Goal: Information Seeking & Learning: Learn about a topic

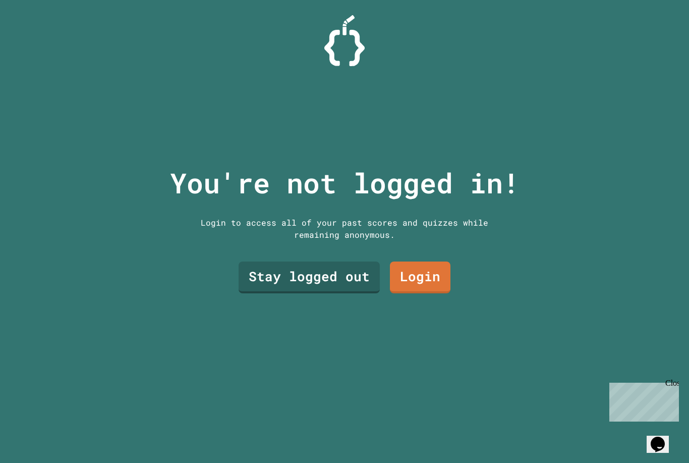
click at [425, 290] on link "Login" at bounding box center [420, 277] width 61 height 32
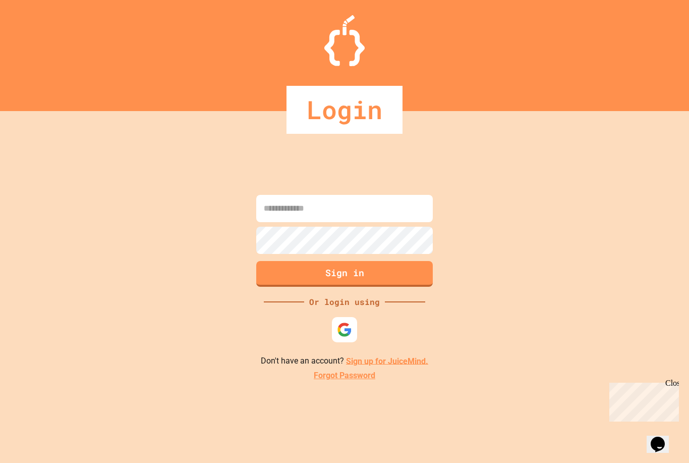
click at [384, 216] on input at bounding box center [344, 208] width 177 height 27
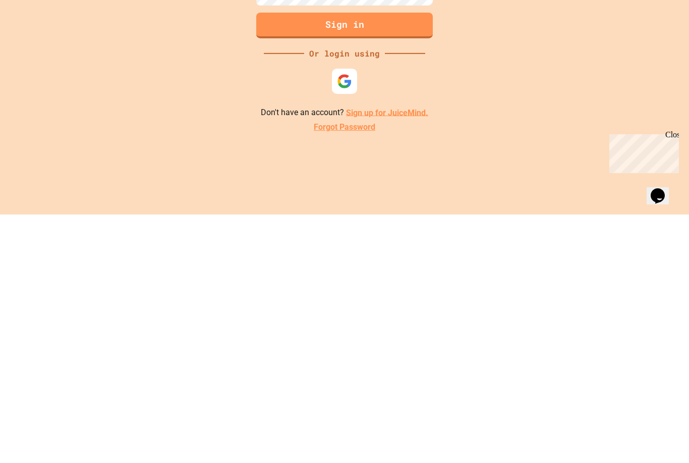
scroll to position [34, 0]
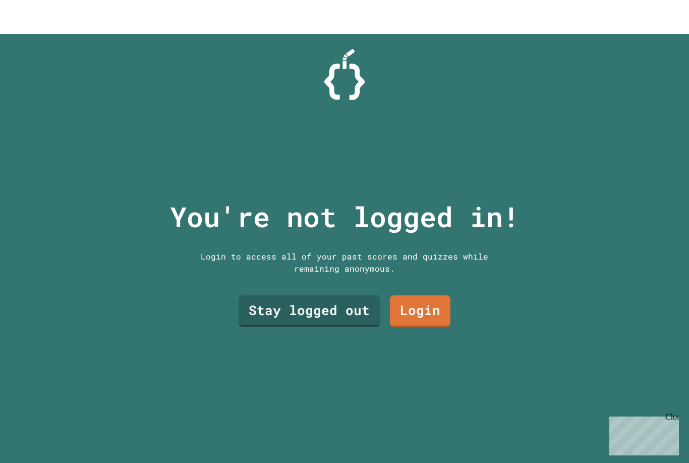
click at [322, 293] on link "Stay logged out" at bounding box center [309, 277] width 141 height 32
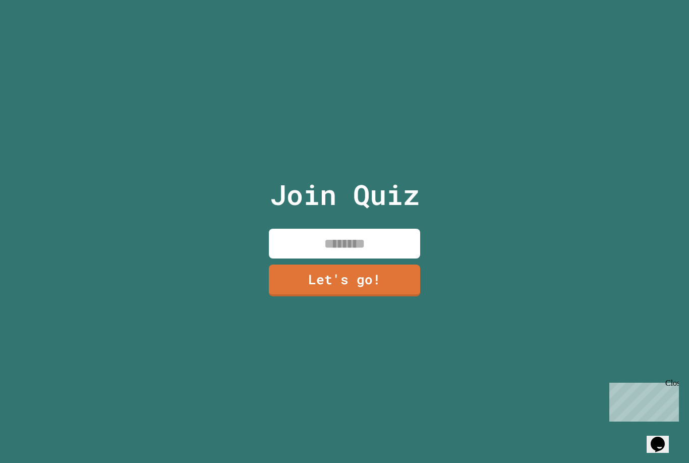
click at [359, 258] on input at bounding box center [344, 244] width 151 height 30
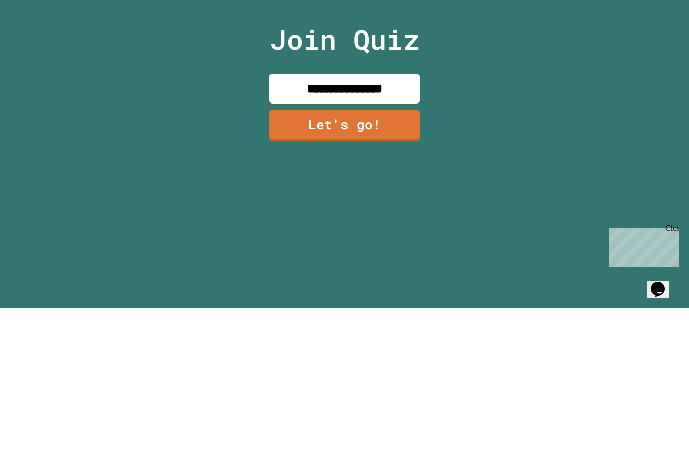
type input "**********"
click at [391, 264] on link "Let's go!" at bounding box center [344, 280] width 151 height 32
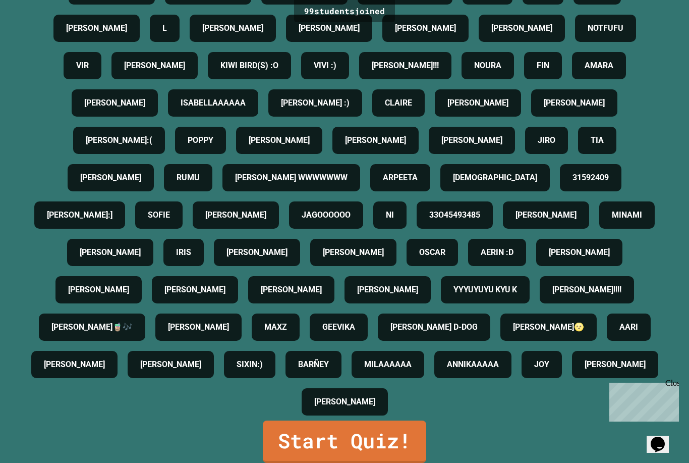
click at [384, 430] on link "Start Quiz!" at bounding box center [344, 441] width 163 height 42
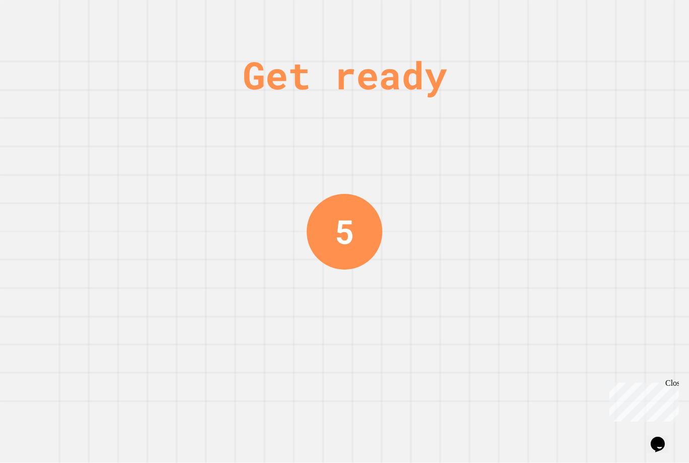
scroll to position [0, 0]
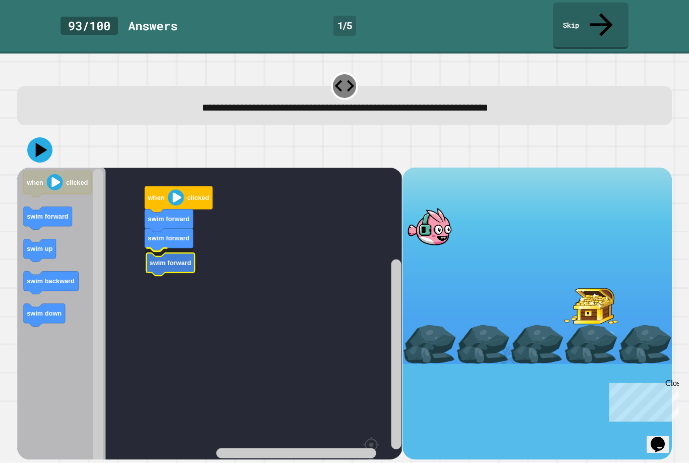
click at [175, 253] on icon "Blockly Workspace" at bounding box center [170, 264] width 48 height 23
click at [156, 248] on icon "Blockly Workspace" at bounding box center [169, 259] width 48 height 23
click at [43, 137] on icon at bounding box center [39, 149] width 25 height 25
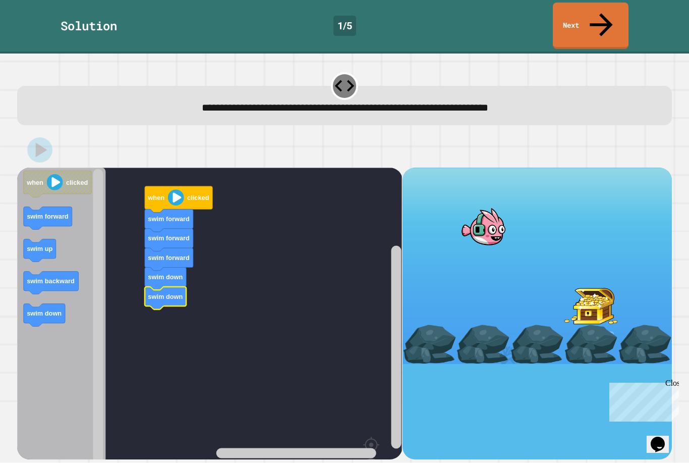
click at [605, 23] on link "Next" at bounding box center [591, 26] width 76 height 46
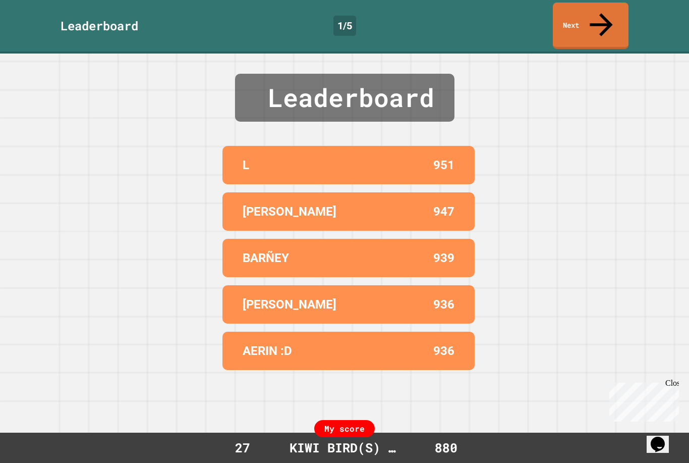
click at [599, 25] on link "Next" at bounding box center [591, 26] width 76 height 46
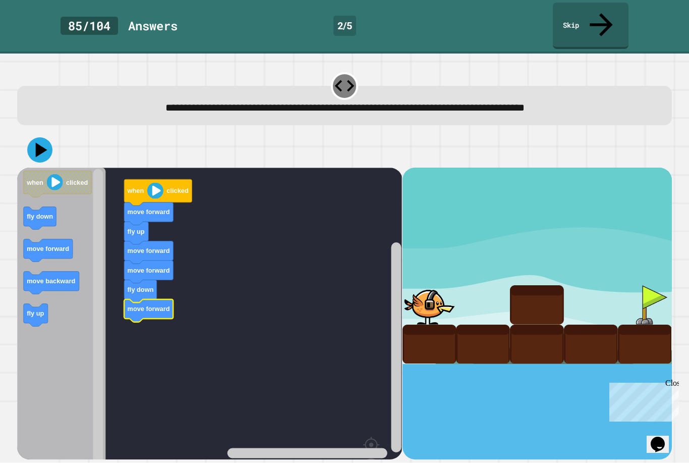
click at [47, 137] on icon at bounding box center [39, 149] width 25 height 25
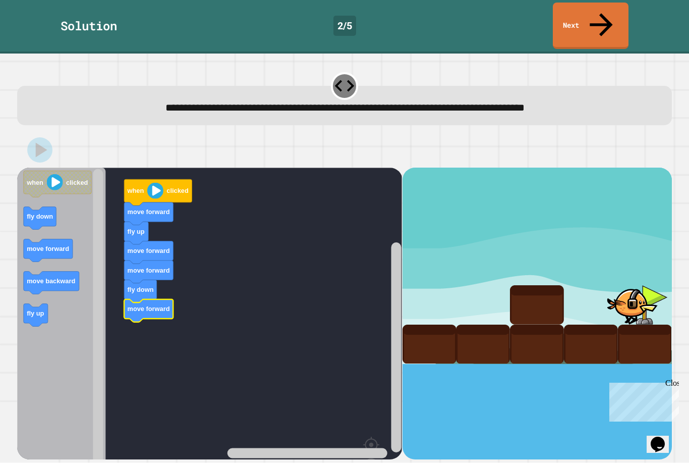
click at [609, 15] on link "Next" at bounding box center [591, 26] width 76 height 46
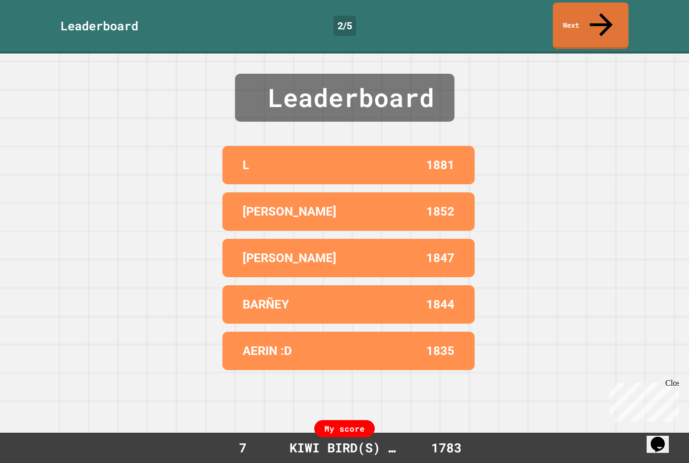
click at [584, 24] on link "Next" at bounding box center [591, 26] width 76 height 46
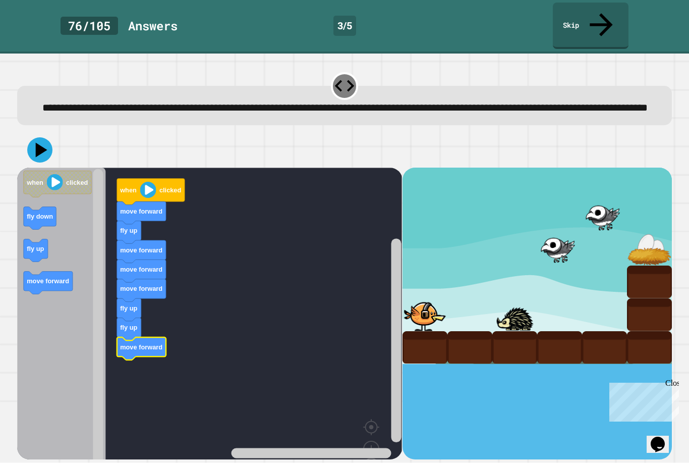
click at [49, 149] on icon at bounding box center [39, 149] width 25 height 25
click at [46, 150] on icon at bounding box center [39, 149] width 25 height 25
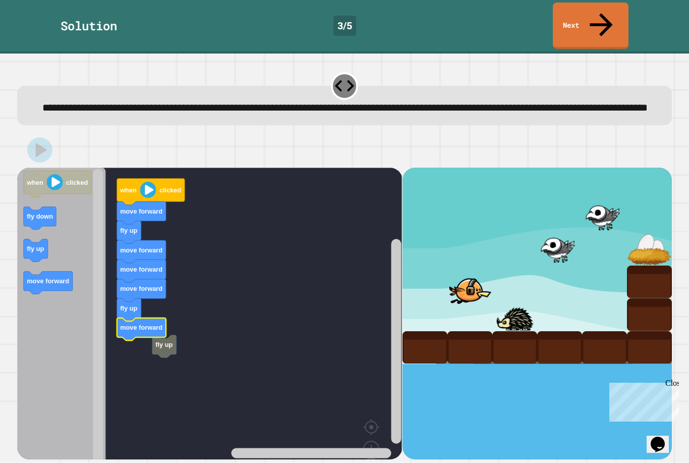
click at [585, 23] on link "Next" at bounding box center [591, 26] width 76 height 46
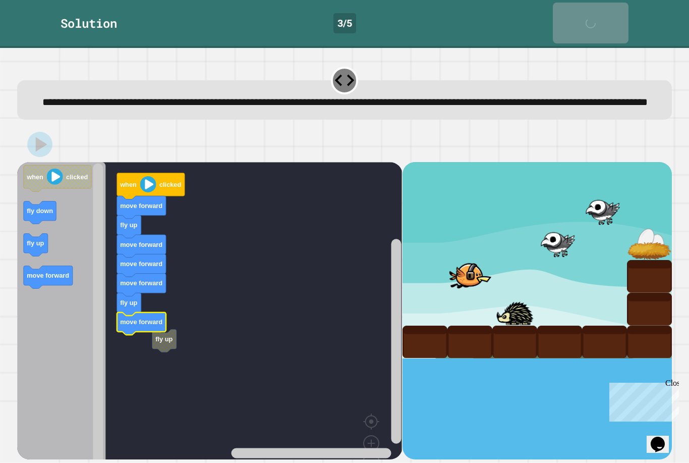
click at [584, 23] on link "Next" at bounding box center [591, 23] width 76 height 41
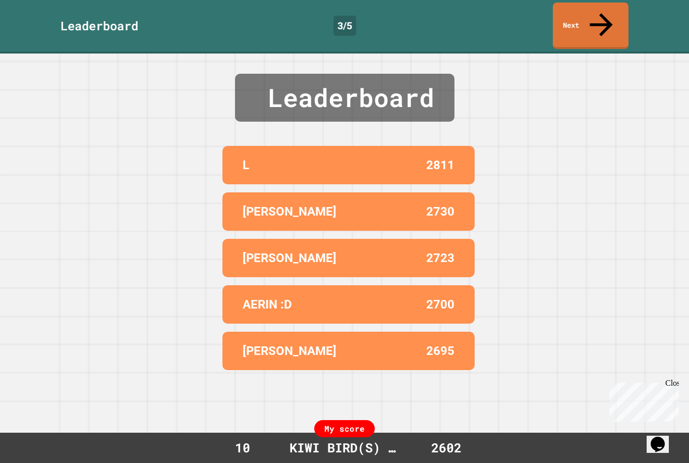
click at [593, 21] on link "Next" at bounding box center [591, 26] width 76 height 46
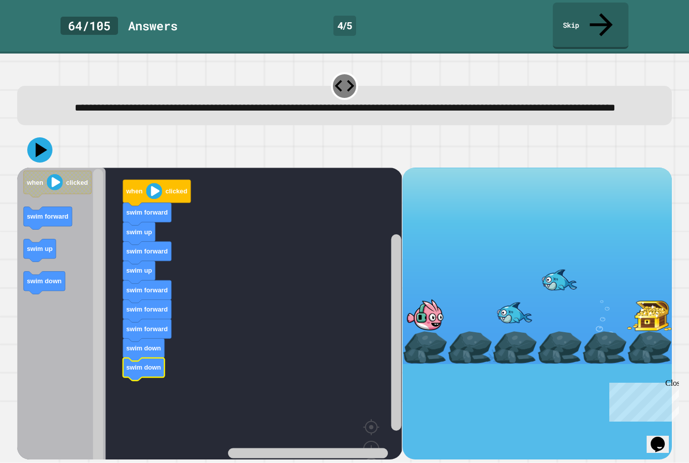
click at [50, 136] on div at bounding box center [344, 149] width 655 height 35
click at [44, 146] on icon at bounding box center [42, 149] width 12 height 15
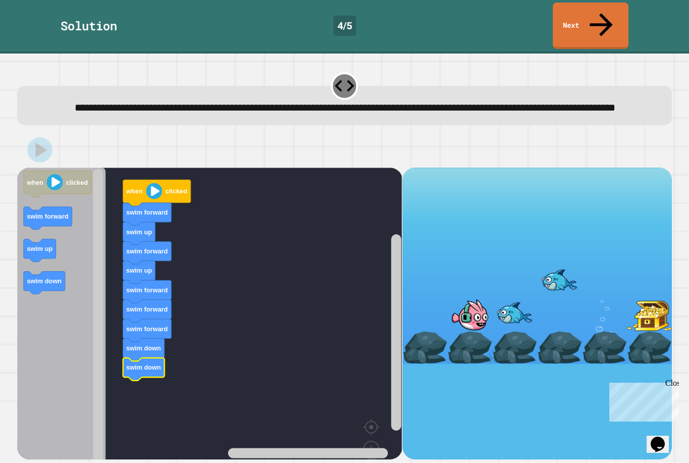
click at [605, 13] on icon at bounding box center [601, 24] width 23 height 23
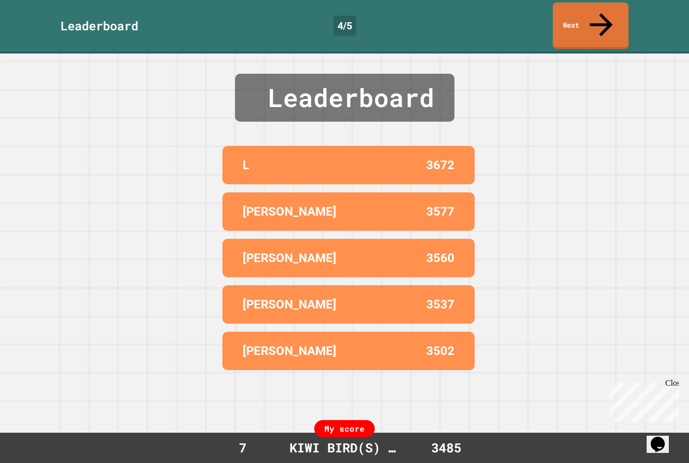
click at [602, 23] on link "Next" at bounding box center [591, 26] width 76 height 46
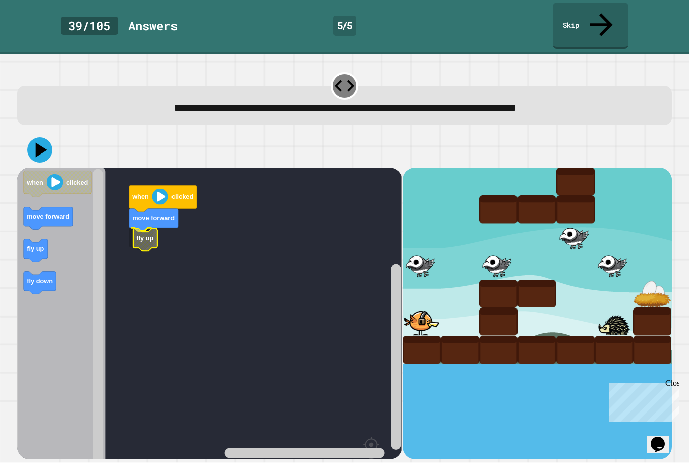
click at [160, 227] on rect "Blockly Workspace" at bounding box center [209, 341] width 385 height 347
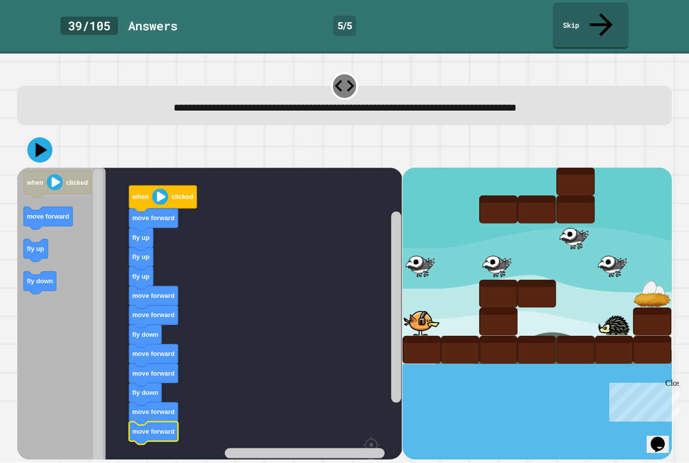
click at [39, 137] on icon at bounding box center [39, 149] width 25 height 25
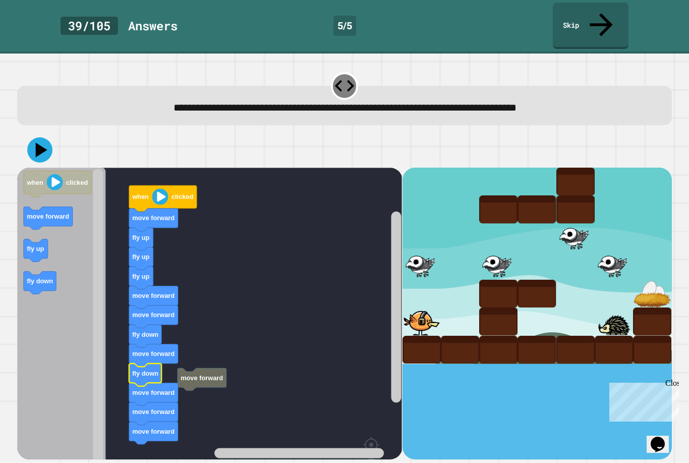
click at [51, 137] on button at bounding box center [39, 149] width 25 height 25
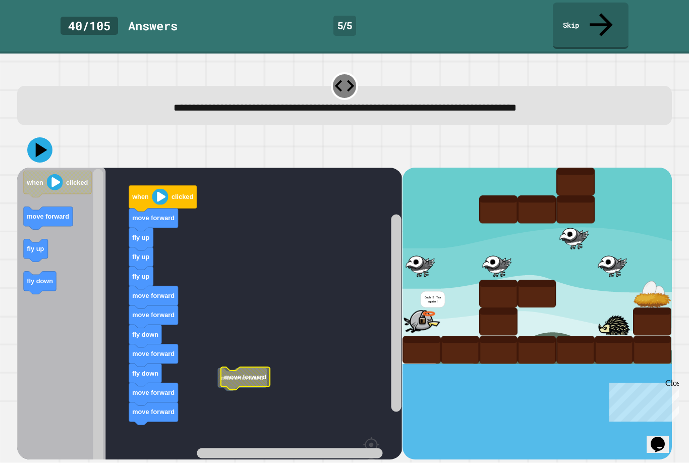
click at [47, 137] on icon at bounding box center [39, 149] width 25 height 25
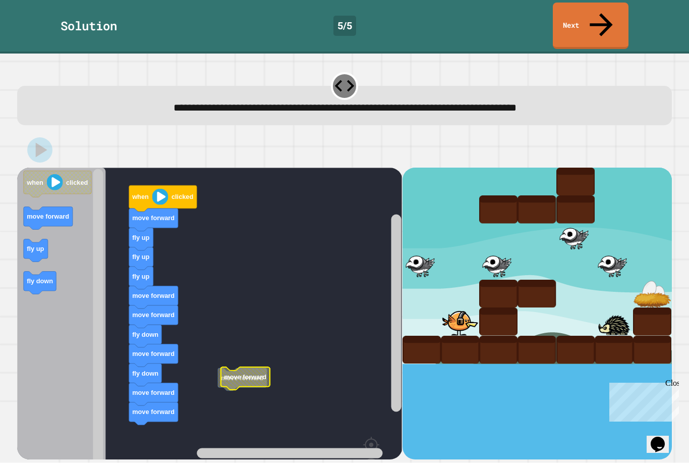
click at [591, 20] on link "Next" at bounding box center [591, 26] width 76 height 46
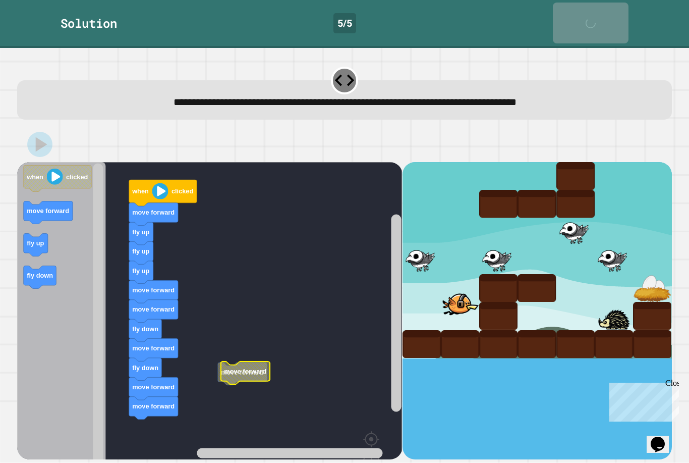
click at [603, 20] on link "Next" at bounding box center [591, 23] width 76 height 41
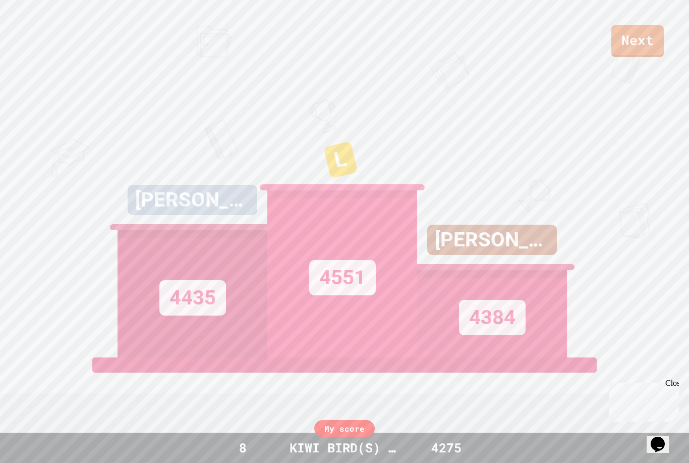
click at [626, 47] on link "Next" at bounding box center [638, 41] width 52 height 32
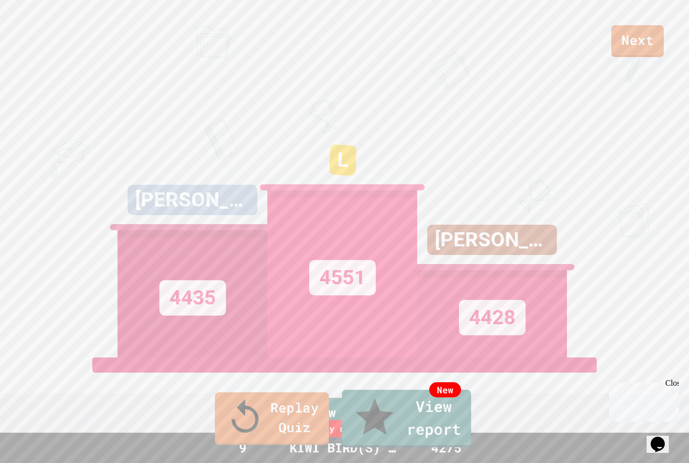
click at [269, 423] on link "Replay Quiz" at bounding box center [272, 418] width 114 height 52
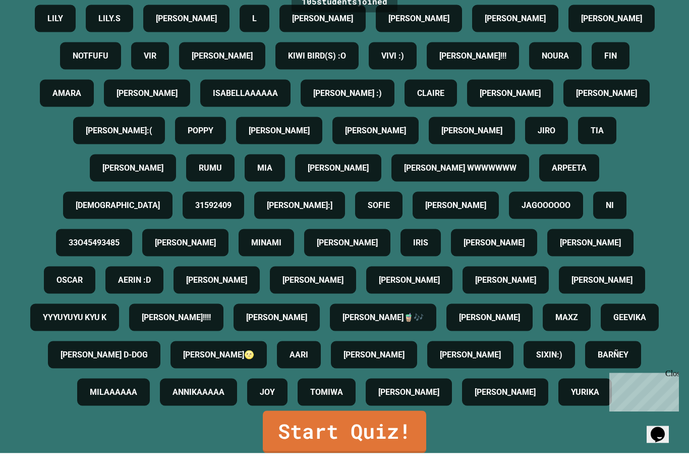
scroll to position [34, 0]
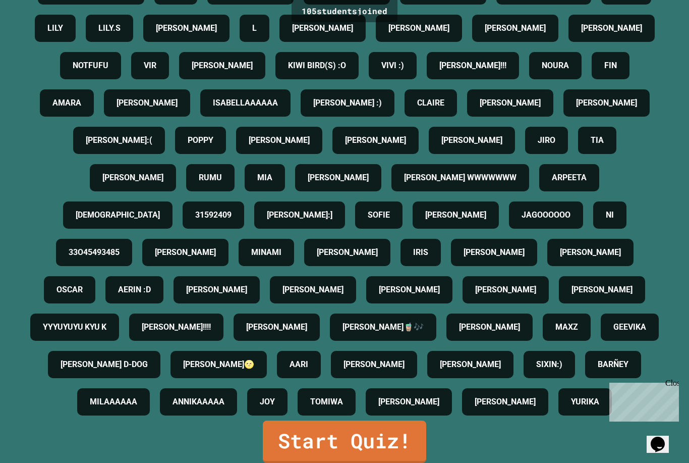
click at [376, 434] on link "Start Quiz!" at bounding box center [344, 441] width 163 height 42
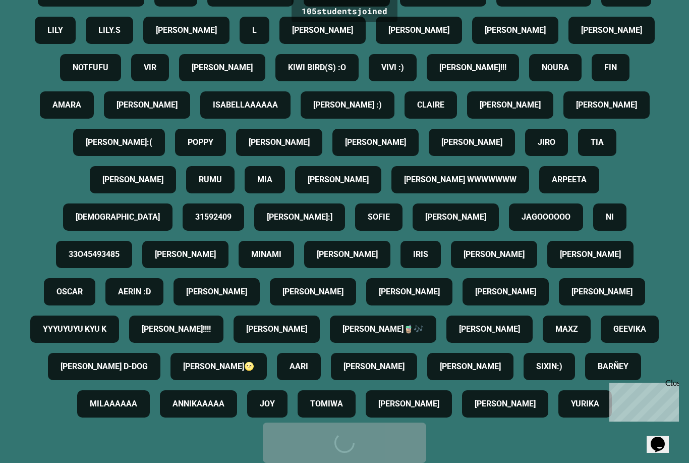
scroll to position [0, 0]
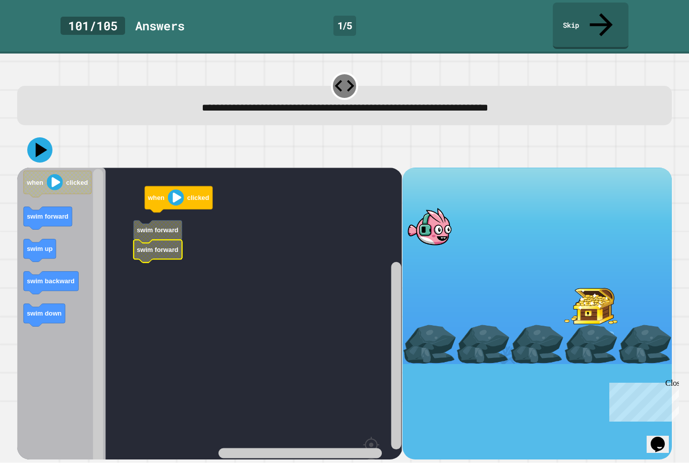
click at [155, 220] on icon "Blockly Workspace" at bounding box center [158, 231] width 48 height 23
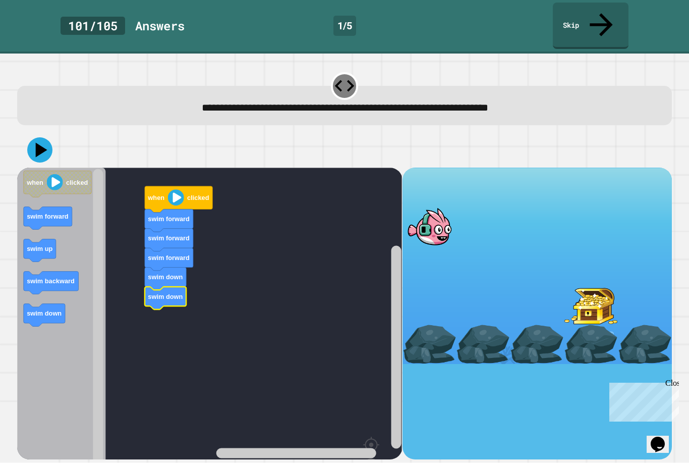
click at [51, 137] on button at bounding box center [39, 149] width 25 height 25
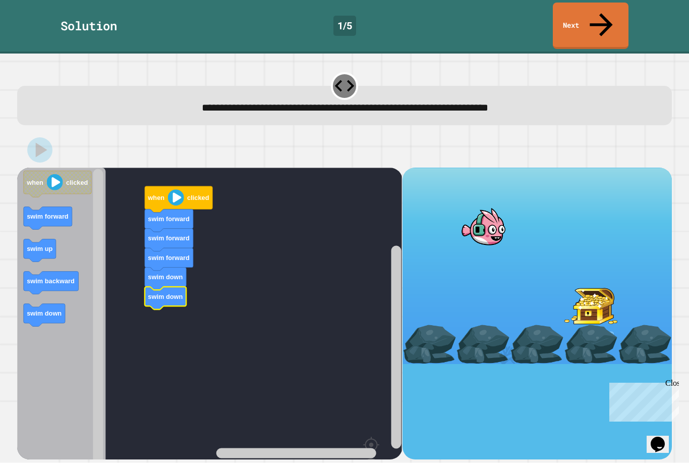
click at [604, 16] on icon at bounding box center [601, 25] width 34 height 34
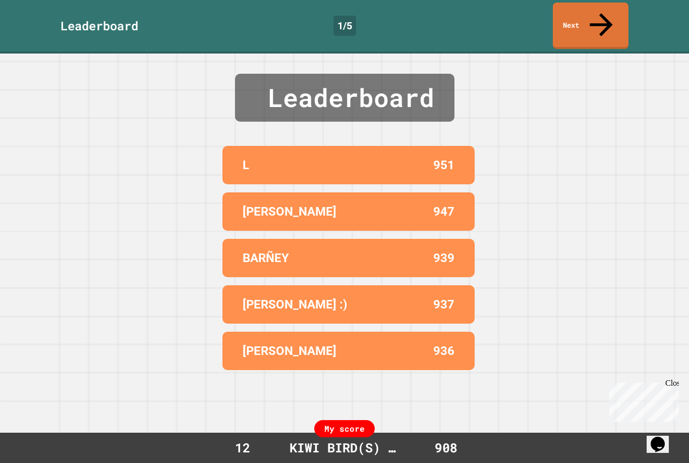
click at [597, 16] on icon at bounding box center [601, 25] width 34 height 34
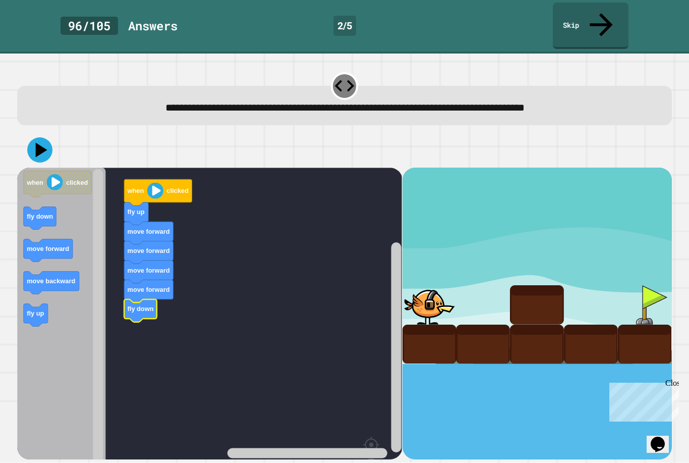
click at [51, 132] on div at bounding box center [344, 149] width 655 height 35
click at [45, 137] on icon at bounding box center [39, 149] width 25 height 25
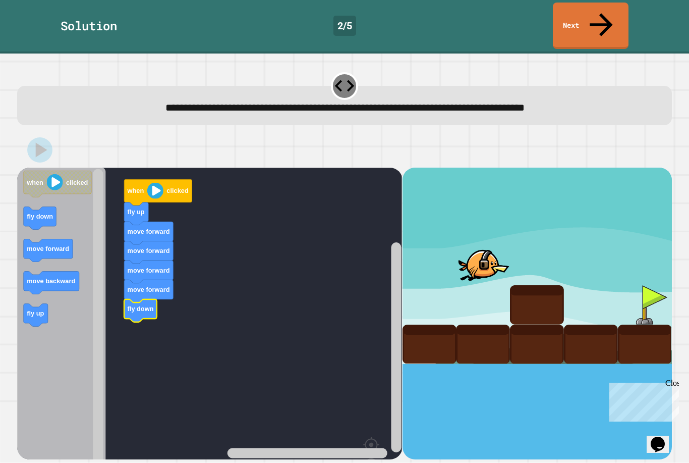
click at [605, 14] on icon at bounding box center [601, 25] width 34 height 34
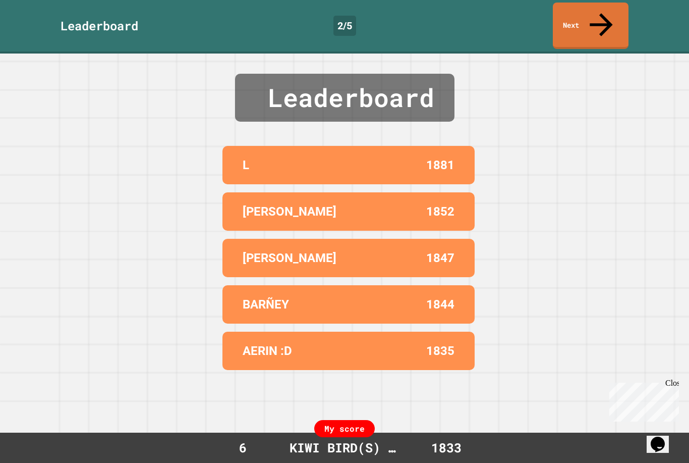
click at [600, 15] on icon at bounding box center [601, 25] width 34 height 34
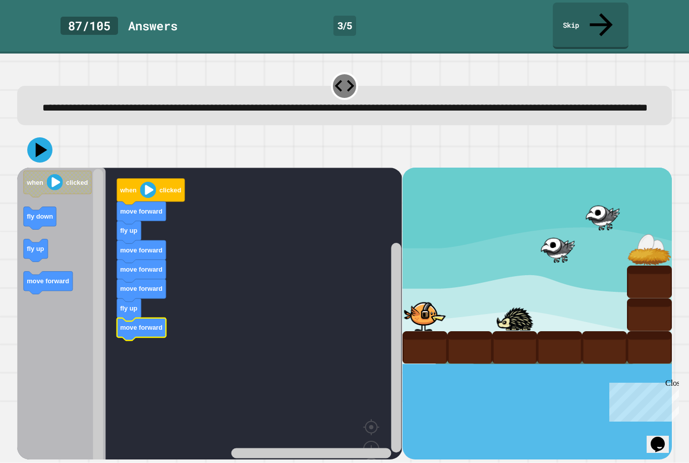
click at [47, 139] on icon at bounding box center [39, 149] width 25 height 25
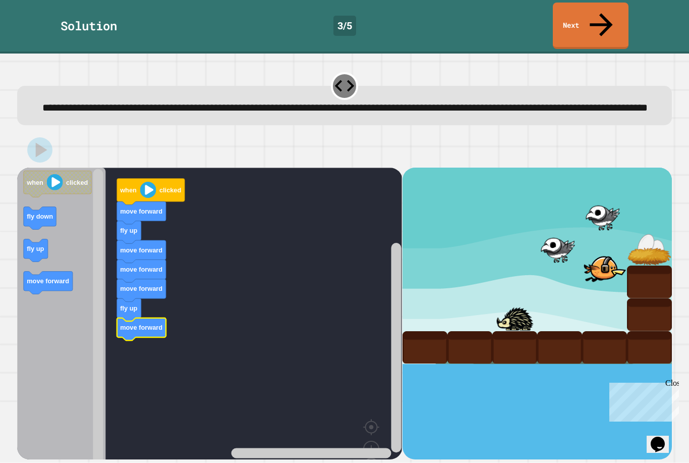
click at [589, 13] on link "Next" at bounding box center [591, 26] width 76 height 46
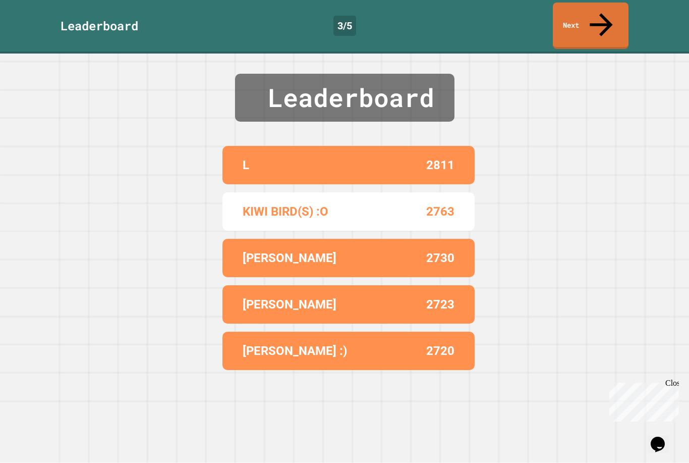
click at [585, 10] on link "Next" at bounding box center [591, 26] width 76 height 46
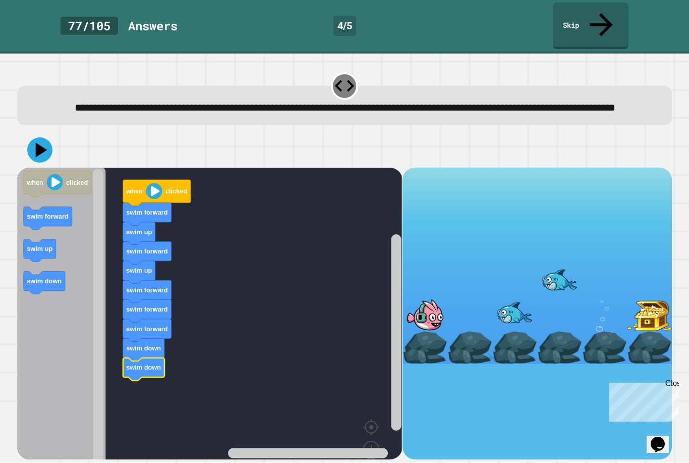
click at [43, 145] on icon at bounding box center [42, 149] width 12 height 15
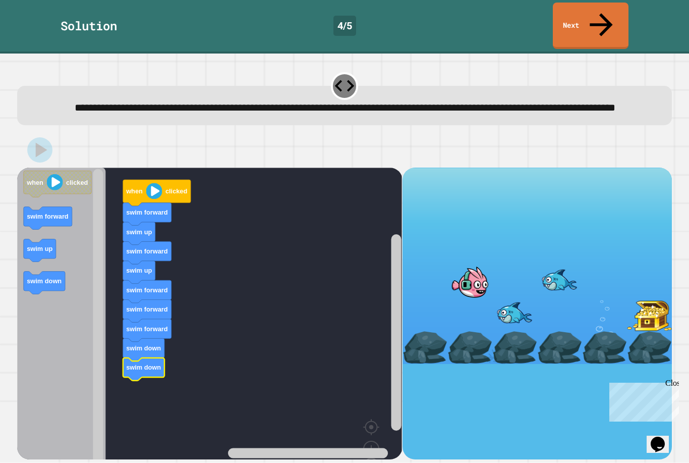
click at [608, 20] on link "Next" at bounding box center [591, 26] width 76 height 46
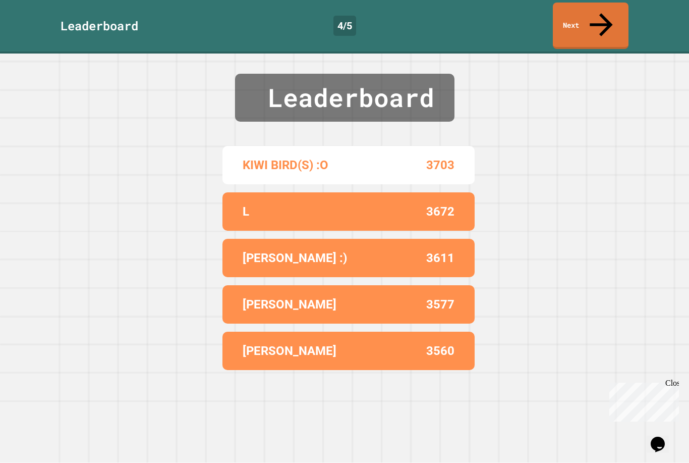
click at [616, 16] on link "Next" at bounding box center [591, 26] width 76 height 46
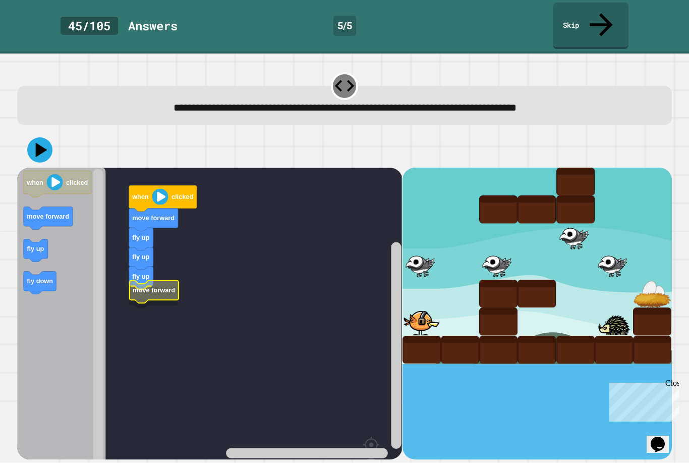
click at [154, 281] on icon "Blockly Workspace" at bounding box center [154, 292] width 49 height 23
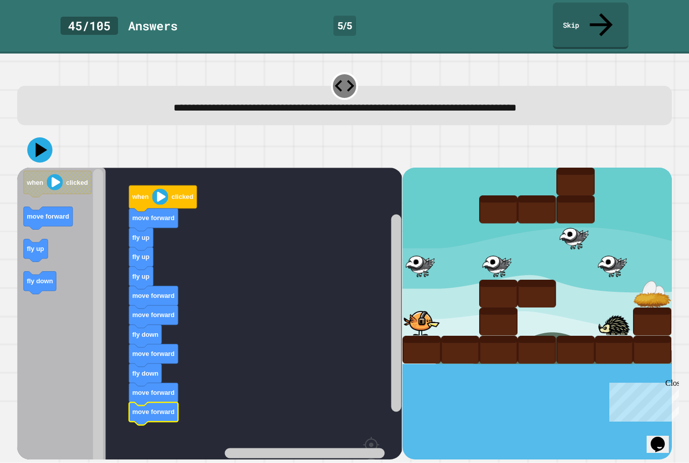
click at [46, 137] on icon at bounding box center [39, 149] width 25 height 25
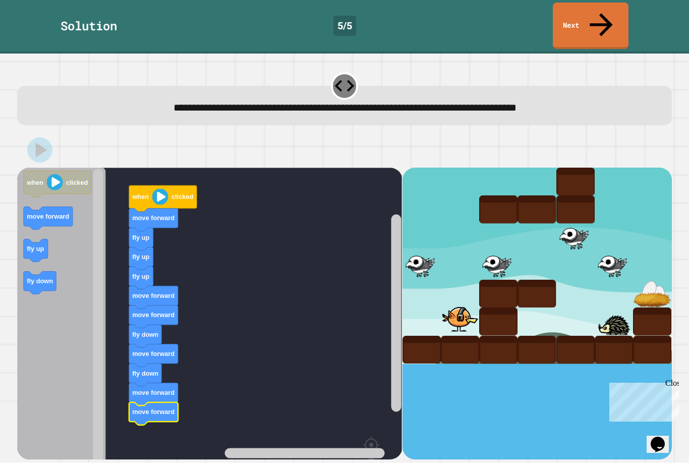
click at [605, 19] on link "Next" at bounding box center [591, 26] width 76 height 46
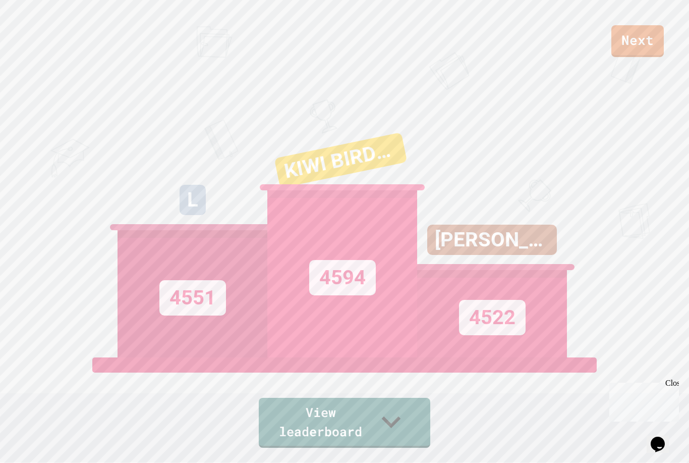
click at [637, 38] on link "Next" at bounding box center [638, 41] width 52 height 32
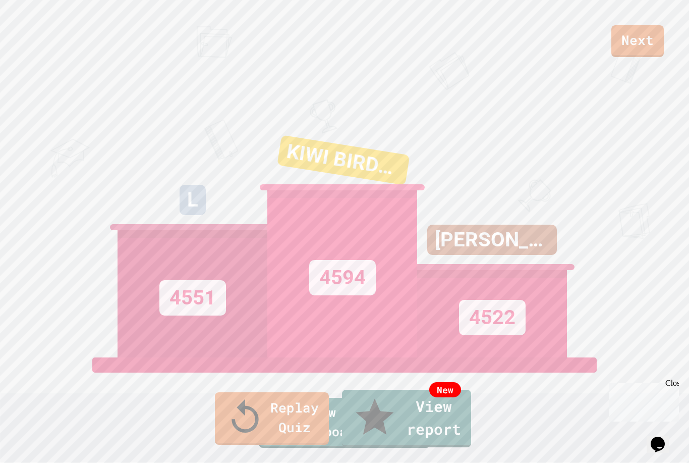
click at [436, 434] on link "New View report" at bounding box center [406, 419] width 129 height 58
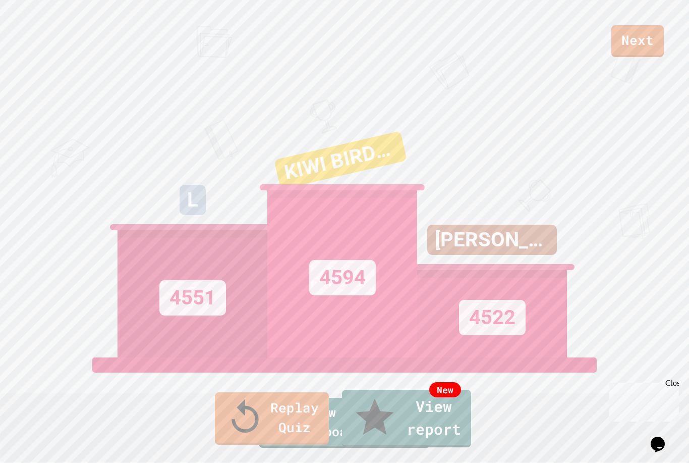
click at [291, 417] on link "Replay Quiz" at bounding box center [272, 418] width 114 height 52
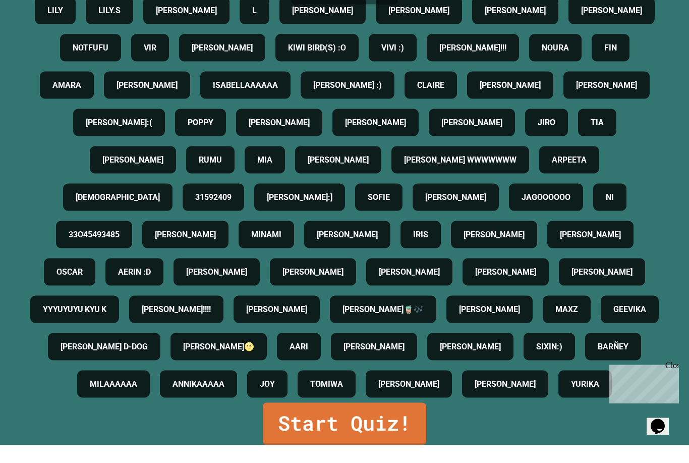
scroll to position [34, 0]
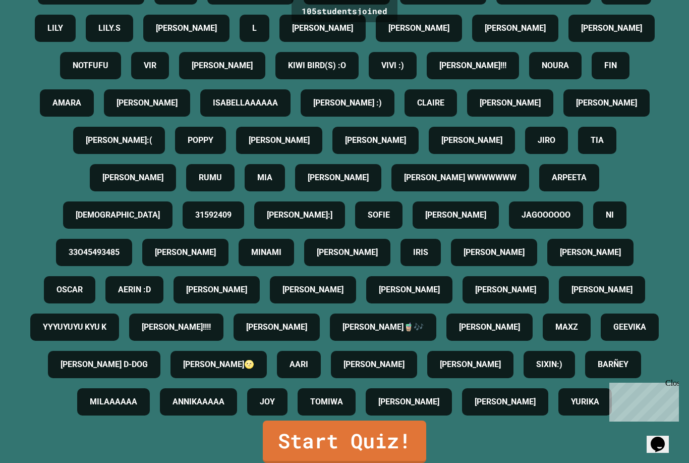
click at [385, 428] on link "Start Quiz!" at bounding box center [344, 441] width 163 height 42
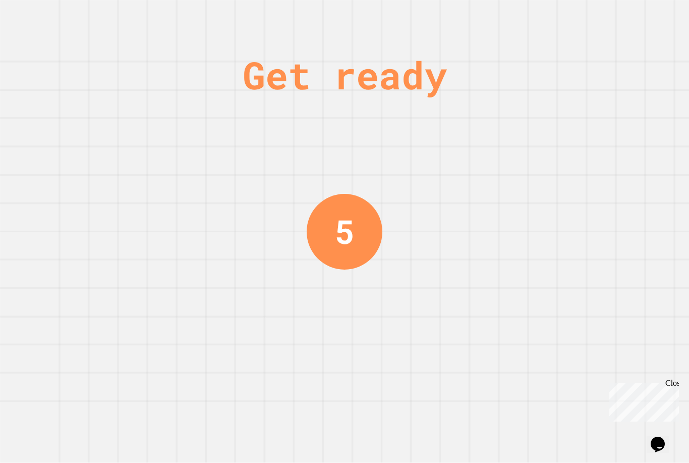
scroll to position [0, 0]
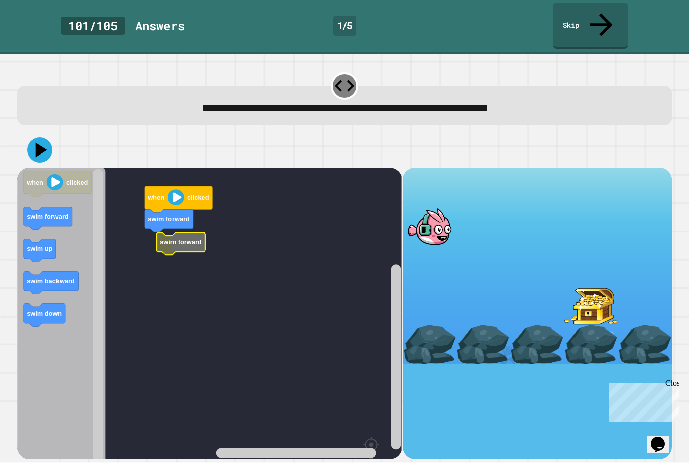
click at [192, 233] on icon "Blockly Workspace" at bounding box center [181, 244] width 48 height 23
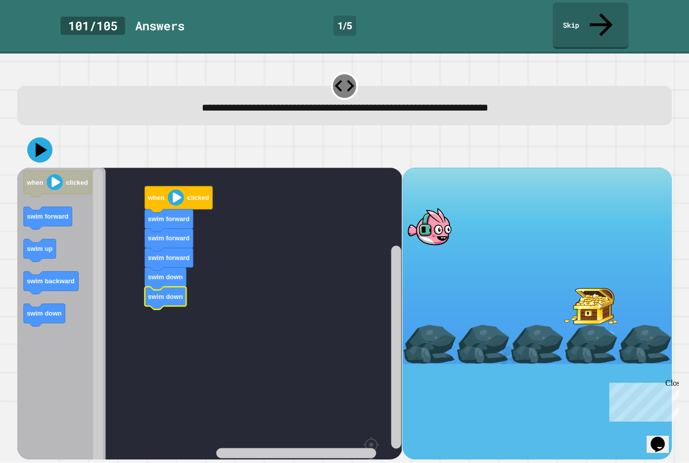
click at [46, 137] on icon at bounding box center [39, 149] width 25 height 25
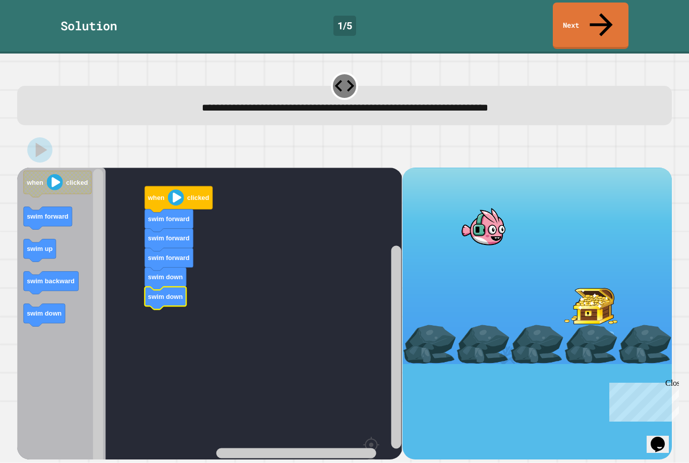
click at [617, 4] on link "Next" at bounding box center [591, 26] width 76 height 46
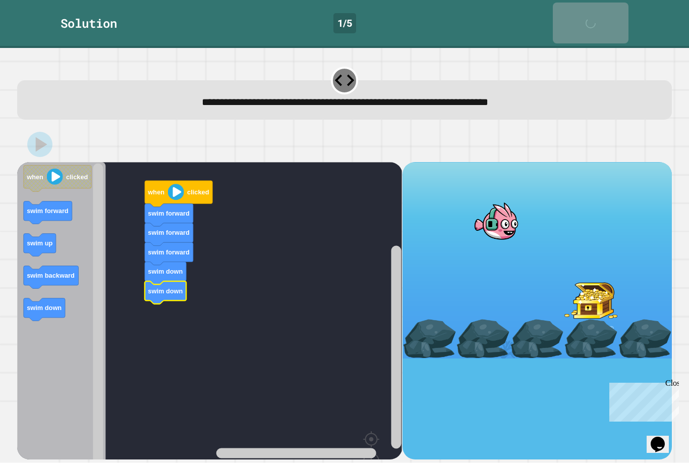
click at [617, 4] on link "Next" at bounding box center [591, 23] width 76 height 41
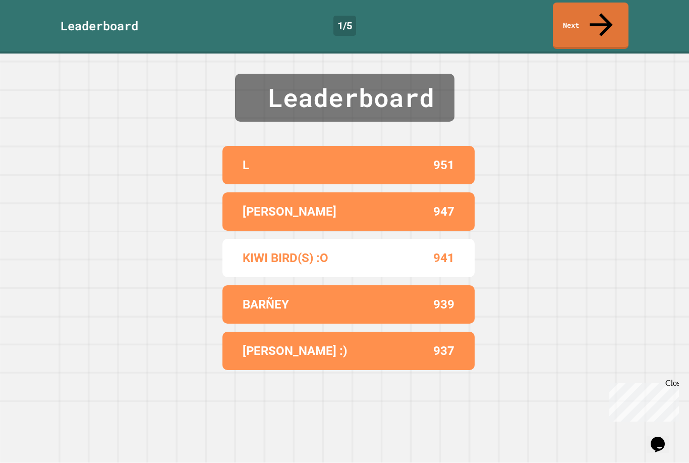
click at [597, 24] on link "Next" at bounding box center [591, 26] width 76 height 46
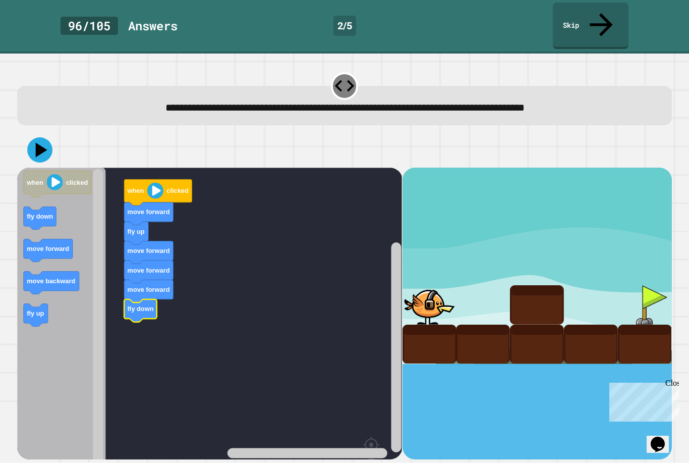
click at [45, 137] on icon at bounding box center [39, 149] width 25 height 25
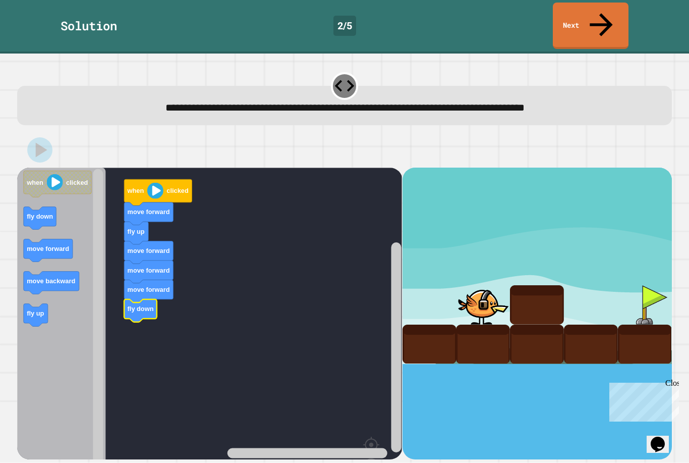
click at [608, 13] on link "Next" at bounding box center [591, 26] width 76 height 46
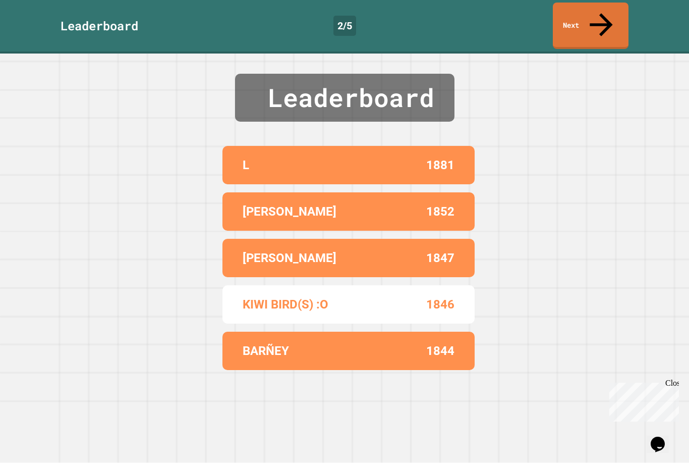
click at [602, 23] on link "Next" at bounding box center [591, 26] width 76 height 46
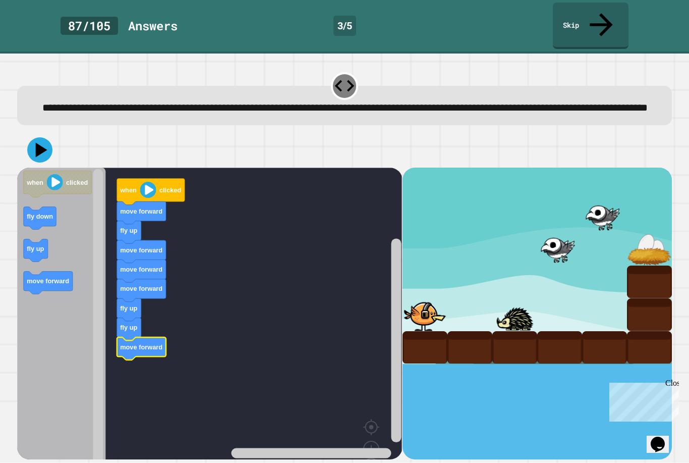
click at [45, 144] on icon at bounding box center [39, 149] width 25 height 25
click at [47, 154] on icon at bounding box center [39, 149] width 25 height 25
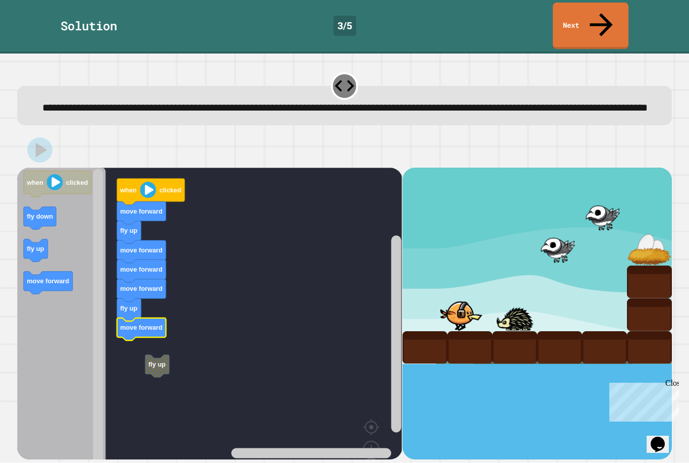
click at [604, 15] on icon at bounding box center [601, 25] width 34 height 34
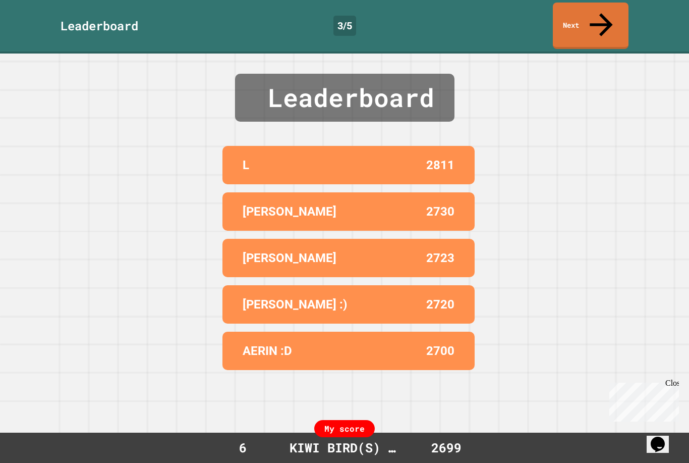
click at [597, 53] on div "Leaderboard L 2811 [PERSON_NAME] 2730 [PERSON_NAME] 2723 [PERSON_NAME] :) 2720 …" at bounding box center [344, 257] width 689 height 409
click at [600, 19] on link "Next" at bounding box center [591, 26] width 76 height 46
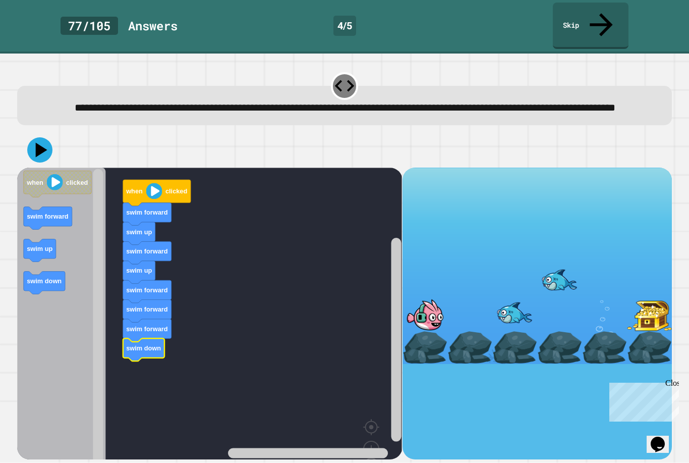
click at [41, 137] on icon at bounding box center [39, 149] width 25 height 25
click at [45, 143] on icon at bounding box center [39, 149] width 25 height 25
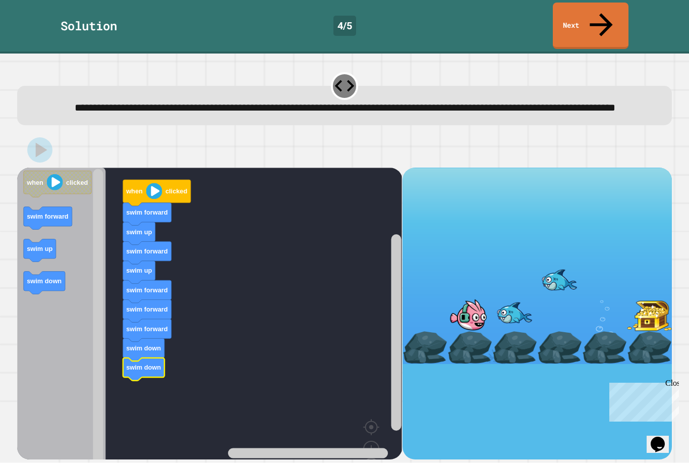
click at [603, 14] on icon at bounding box center [601, 25] width 34 height 34
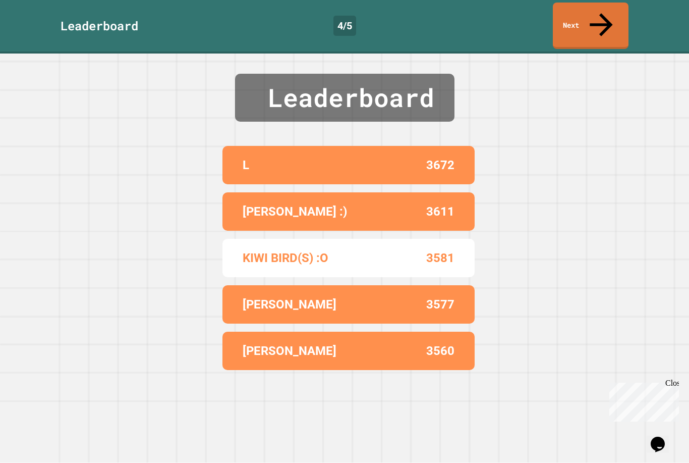
click at [594, 14] on link "Next" at bounding box center [591, 26] width 76 height 46
